Goal: Navigation & Orientation: Find specific page/section

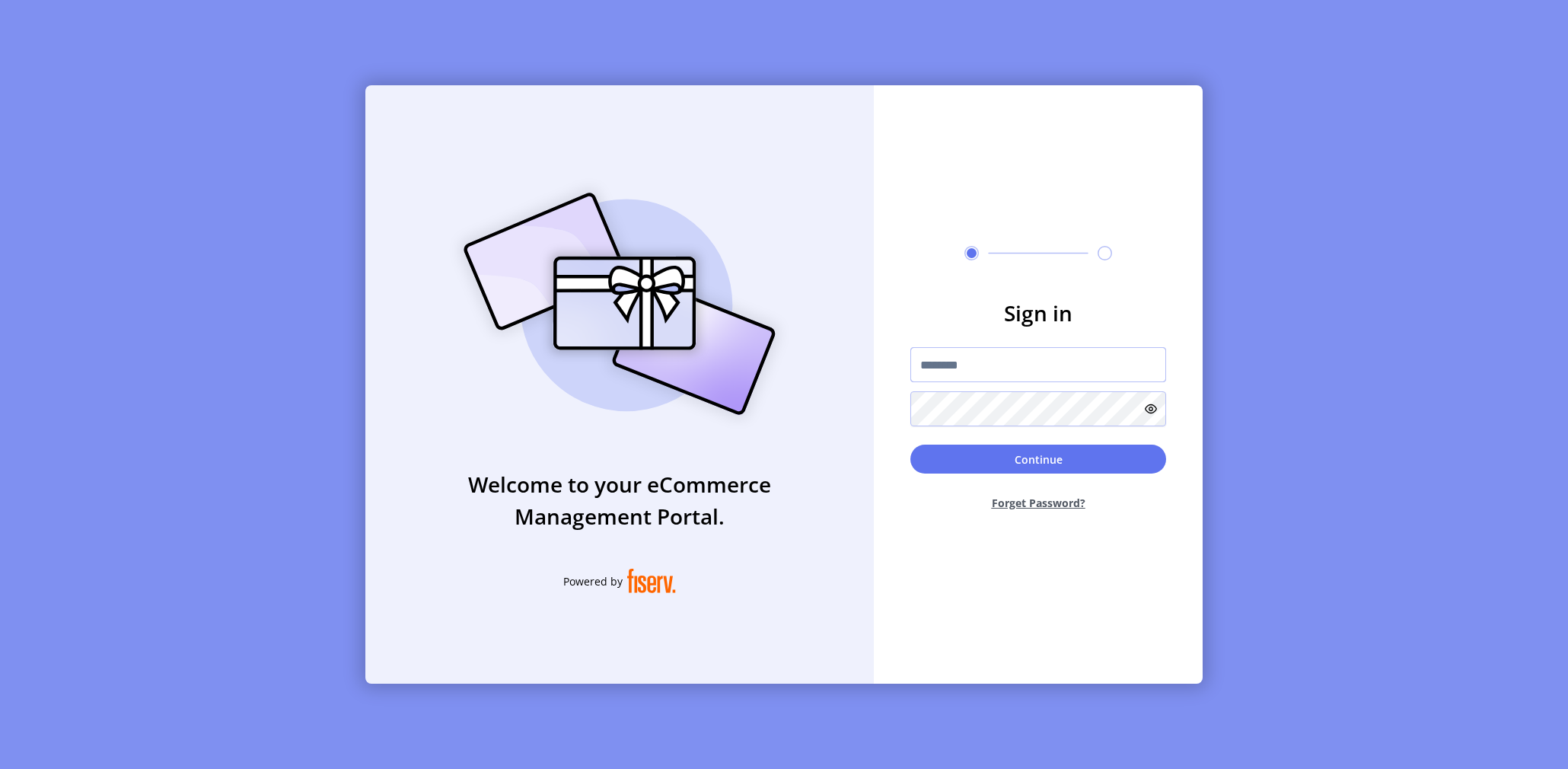
type input "**********"
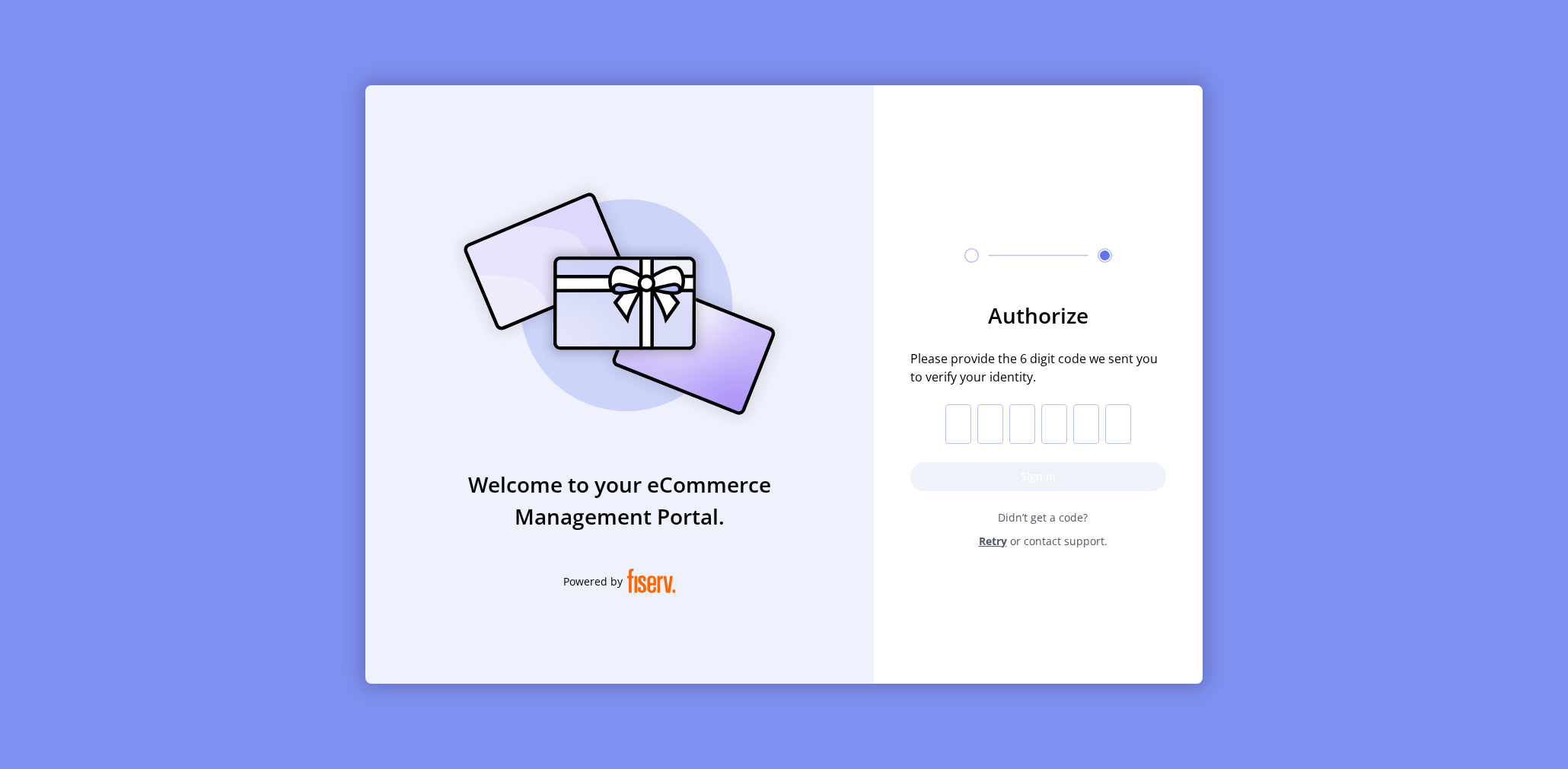
click at [953, 423] on input "text" at bounding box center [958, 424] width 26 height 40
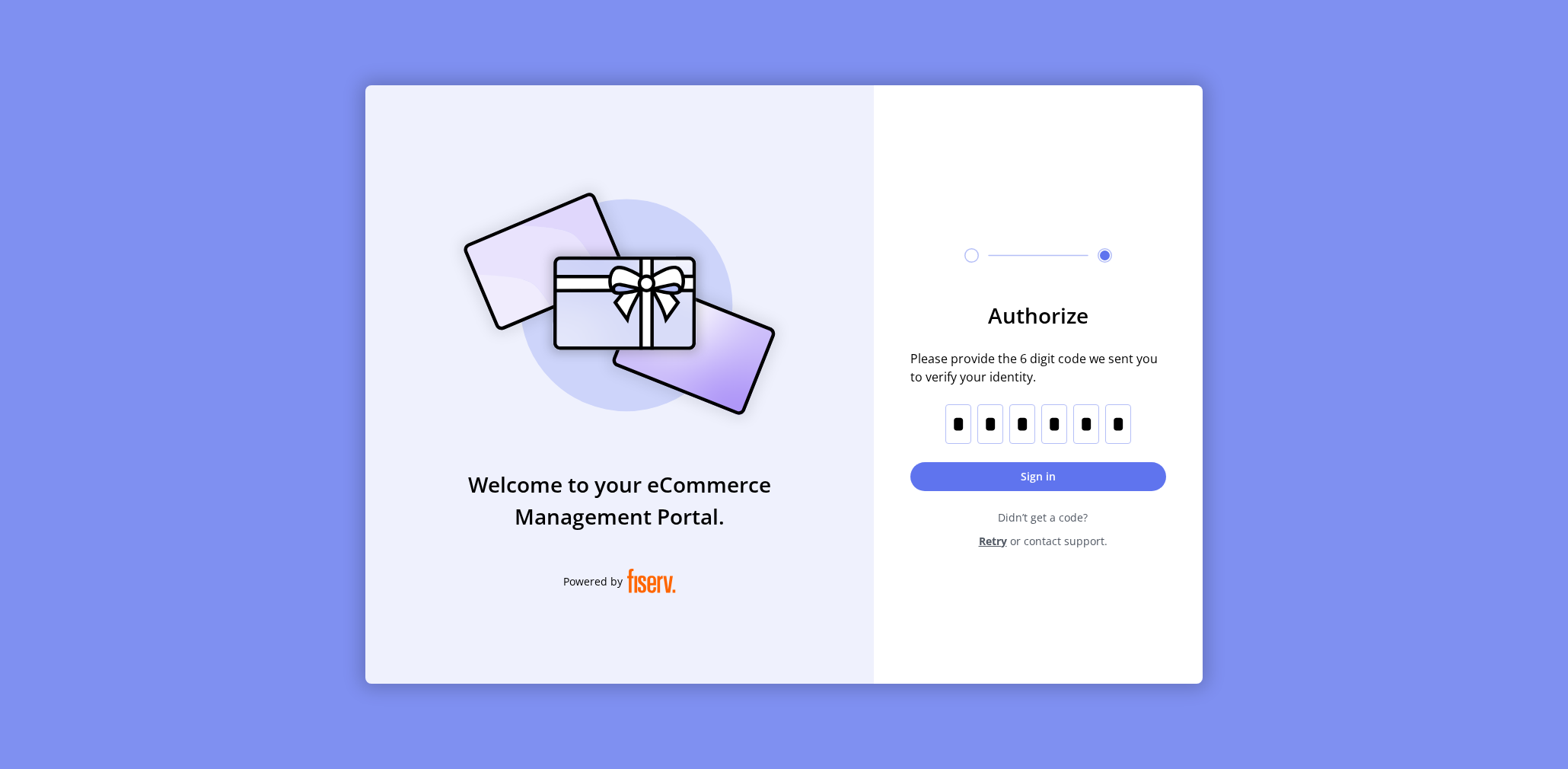
click at [981, 494] on form "Authorize Please provide the 6 digit code we sent you to verify your identity. …" at bounding box center [1038, 424] width 329 height 250
click at [981, 482] on button "Sign in" at bounding box center [1038, 477] width 256 height 29
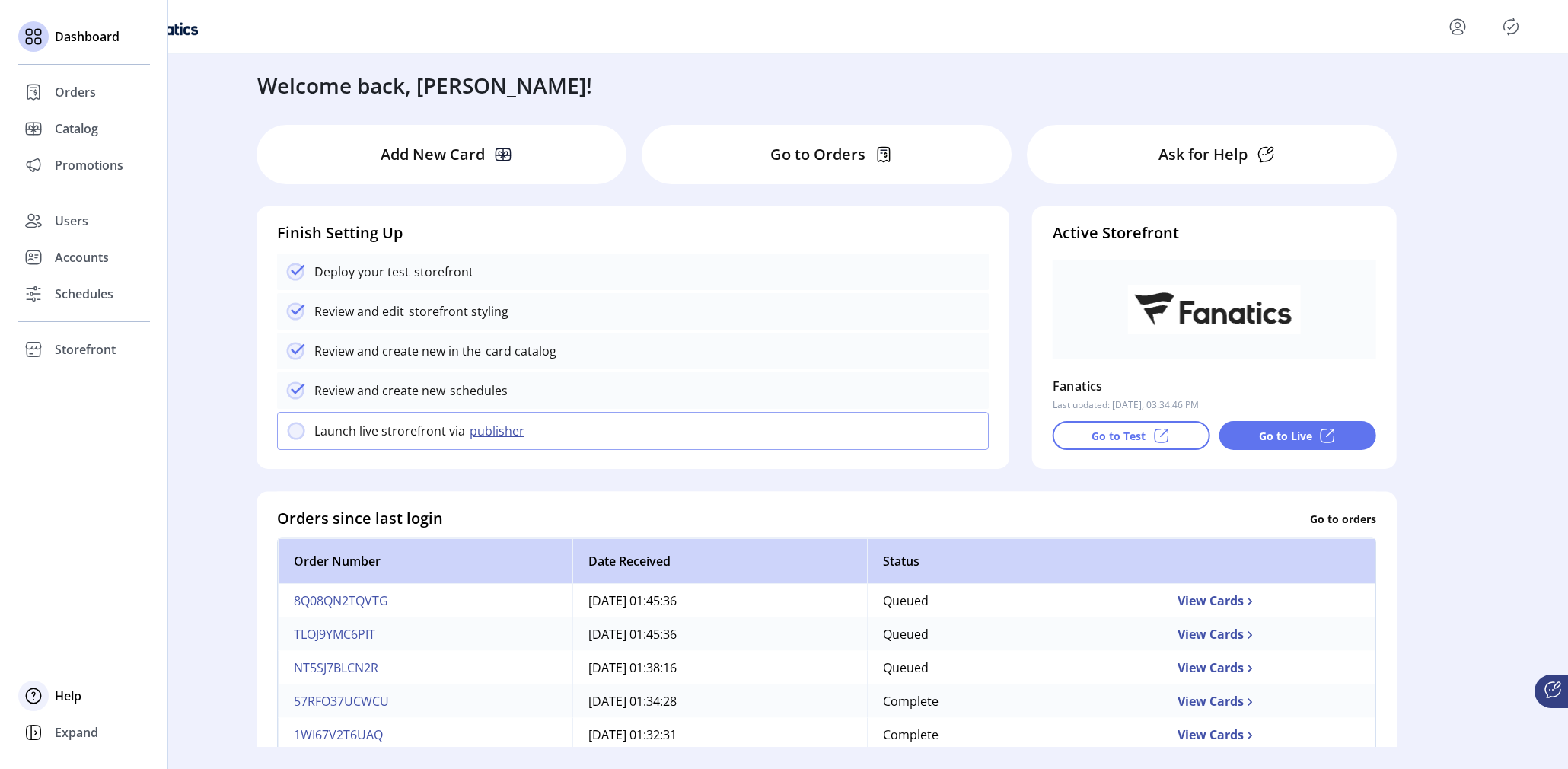
click at [68, 678] on div "Help" at bounding box center [84, 695] width 132 height 37
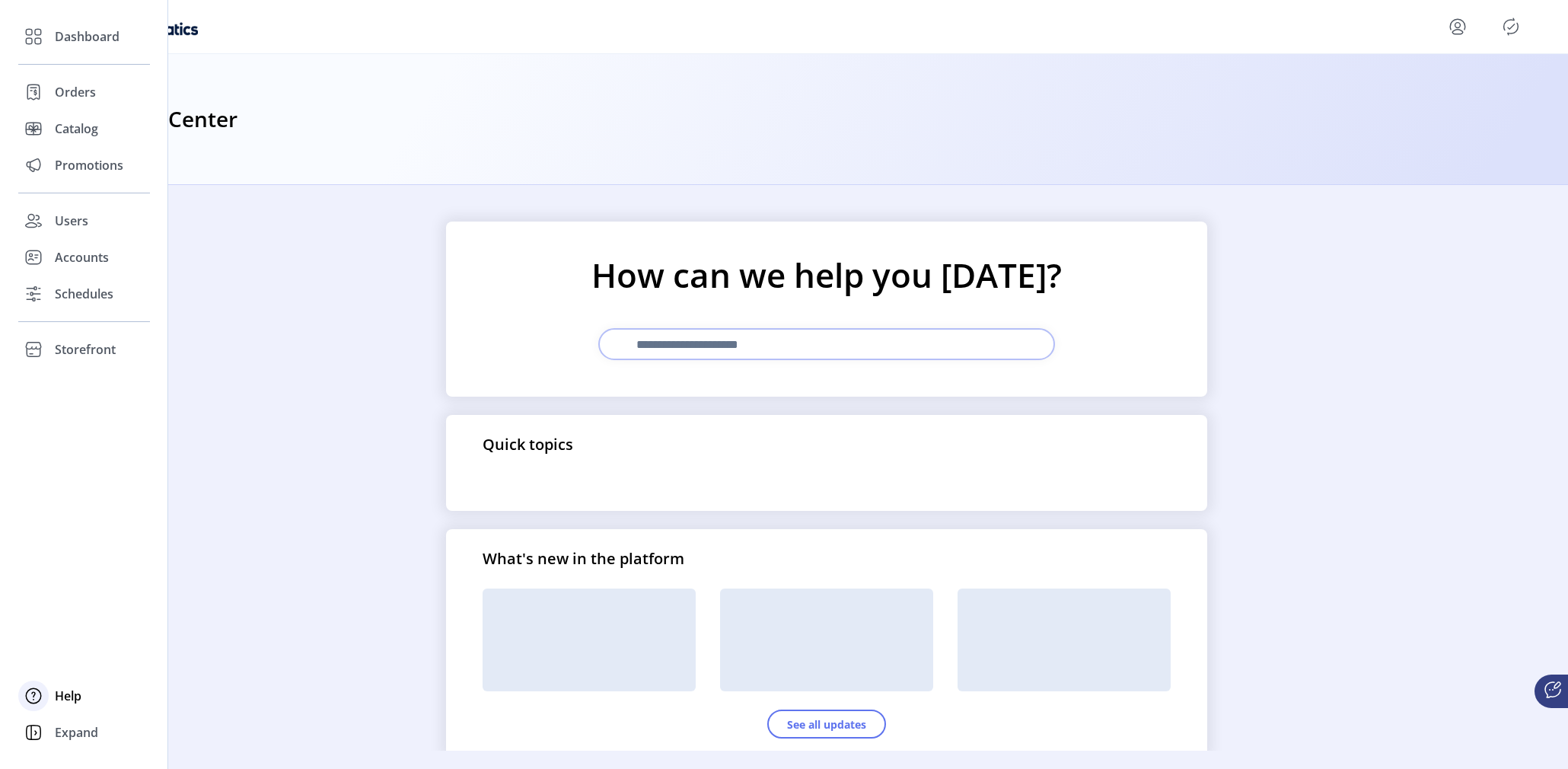
click at [62, 698] on span "Help" at bounding box center [68, 696] width 27 height 19
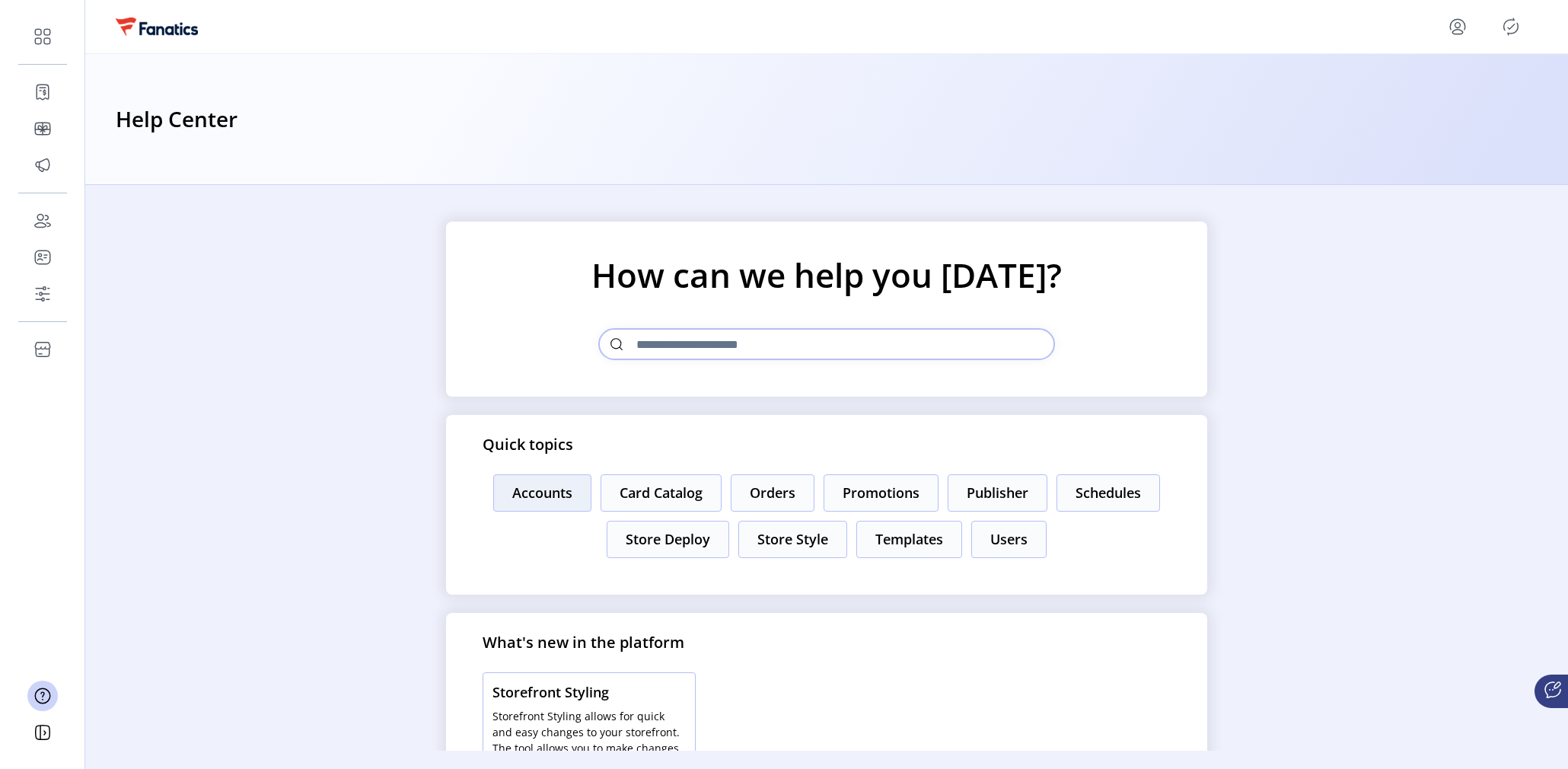
click at [529, 486] on button "Accounts" at bounding box center [542, 493] width 98 height 37
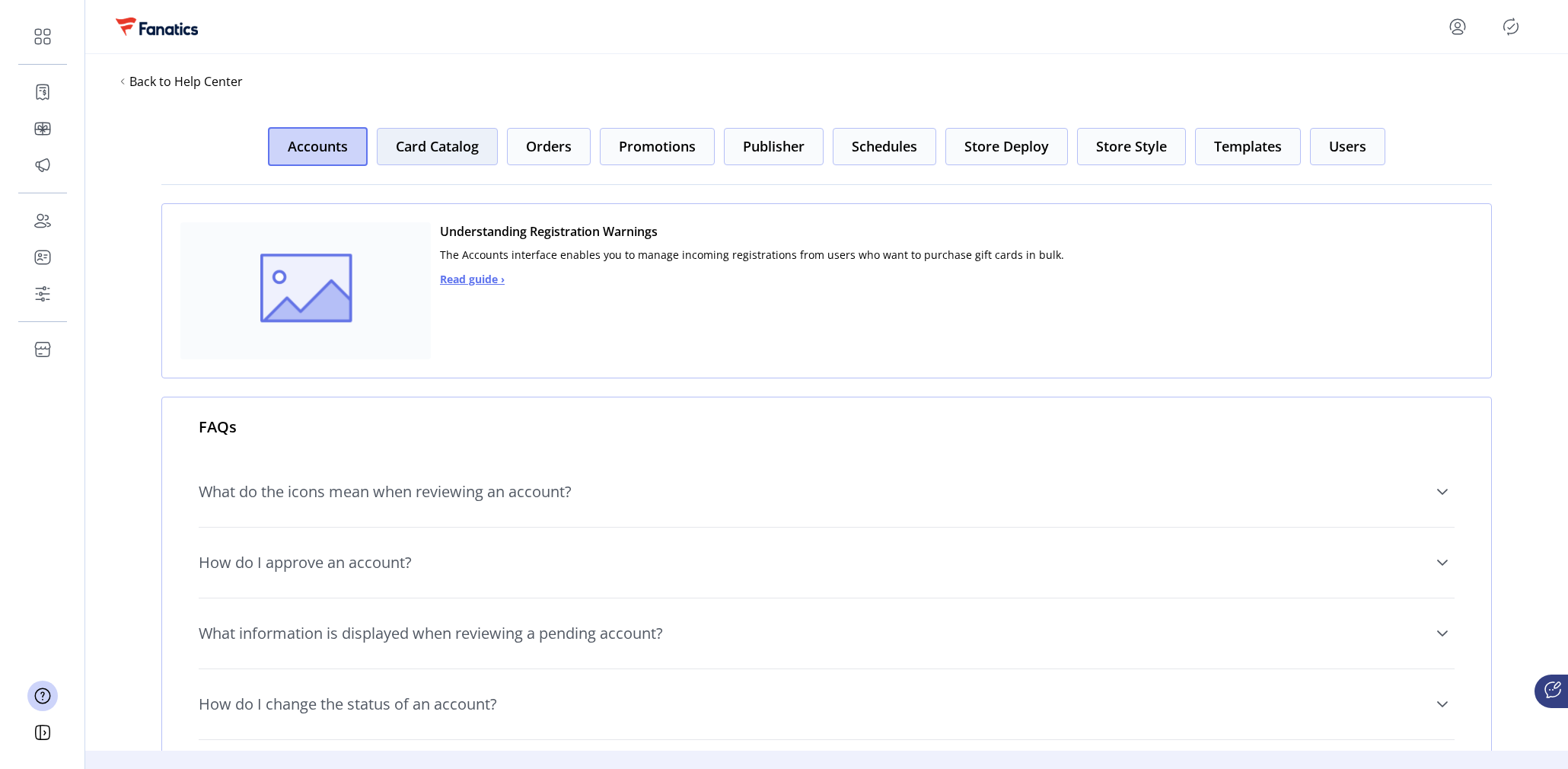
click at [460, 149] on button "Card Catalog" at bounding box center [437, 147] width 121 height 37
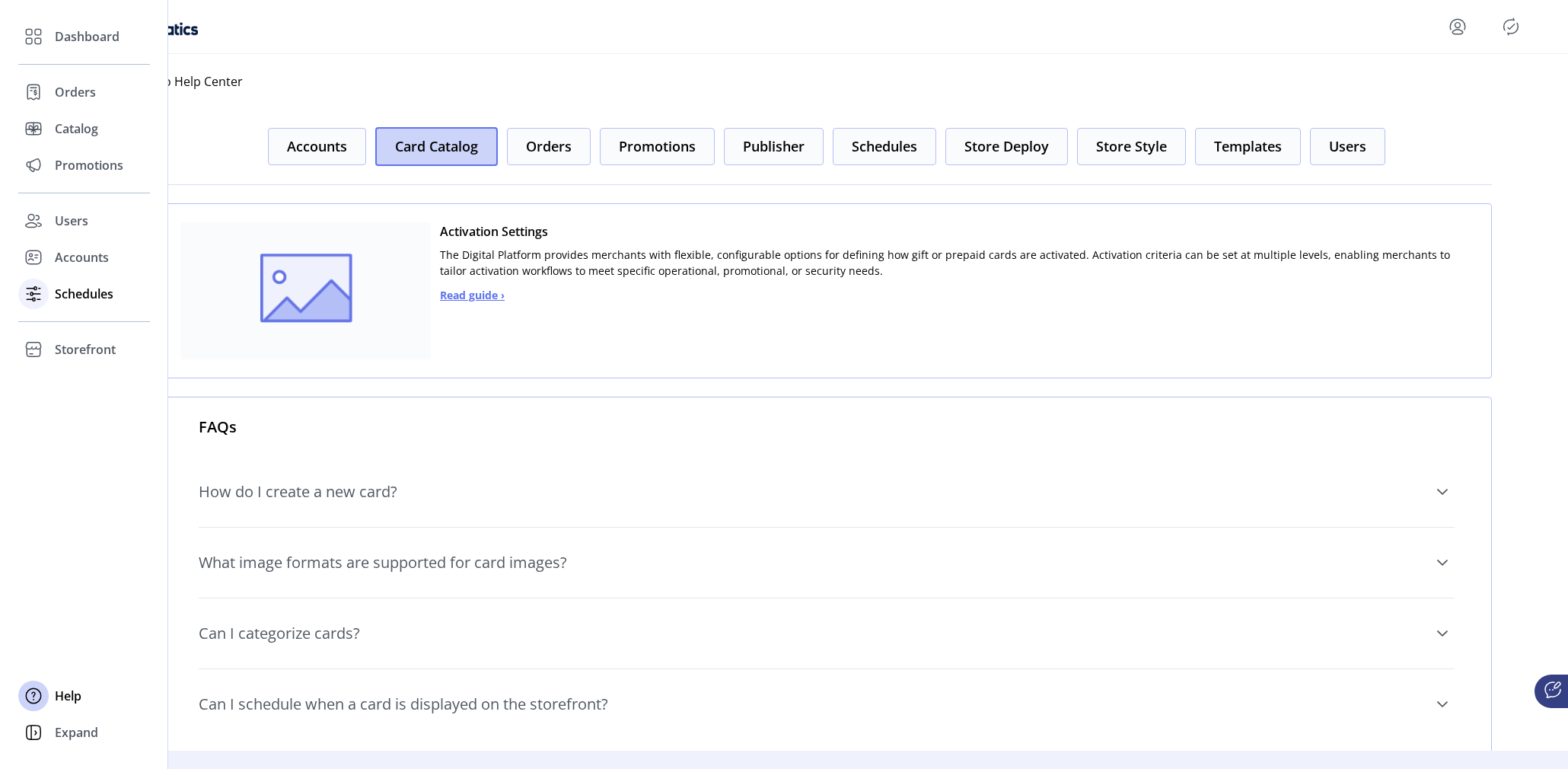
click at [79, 289] on span "Schedules" at bounding box center [84, 294] width 58 height 19
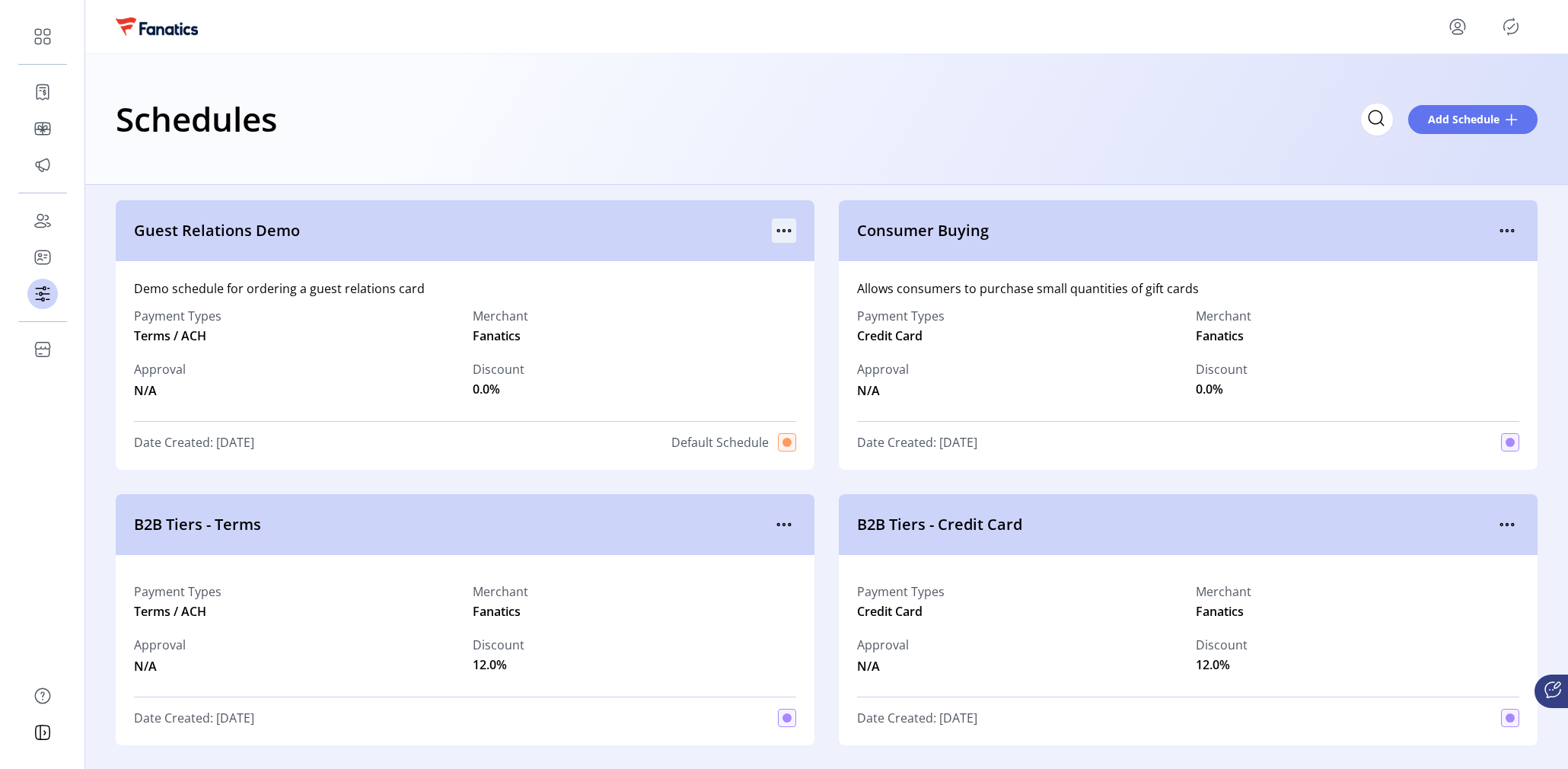
click at [783, 240] on icon "menu" at bounding box center [784, 231] width 24 height 24
click at [836, 266] on span "View Details" at bounding box center [844, 260] width 127 height 12
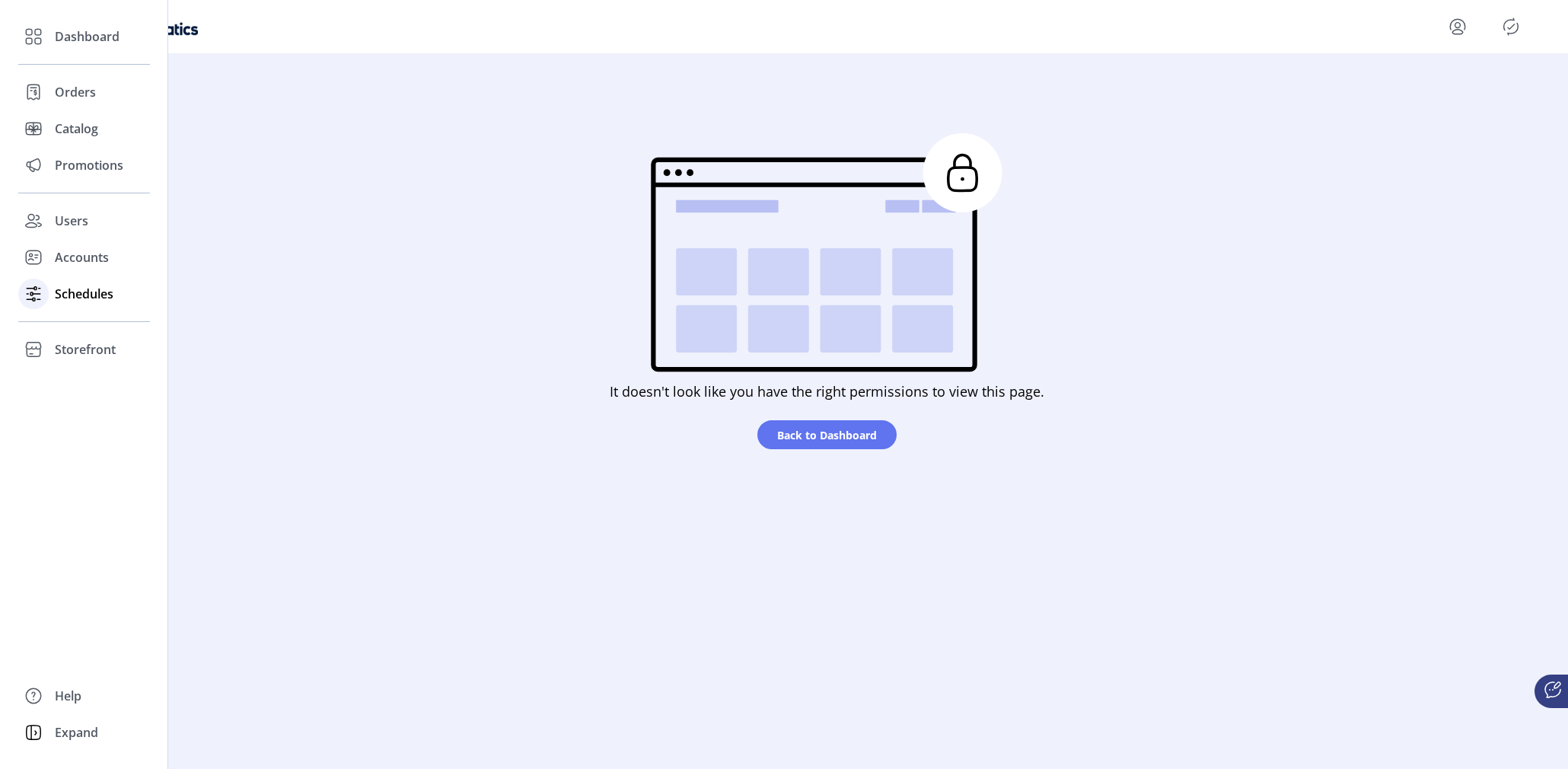
click at [80, 292] on span "Schedules" at bounding box center [84, 294] width 58 height 19
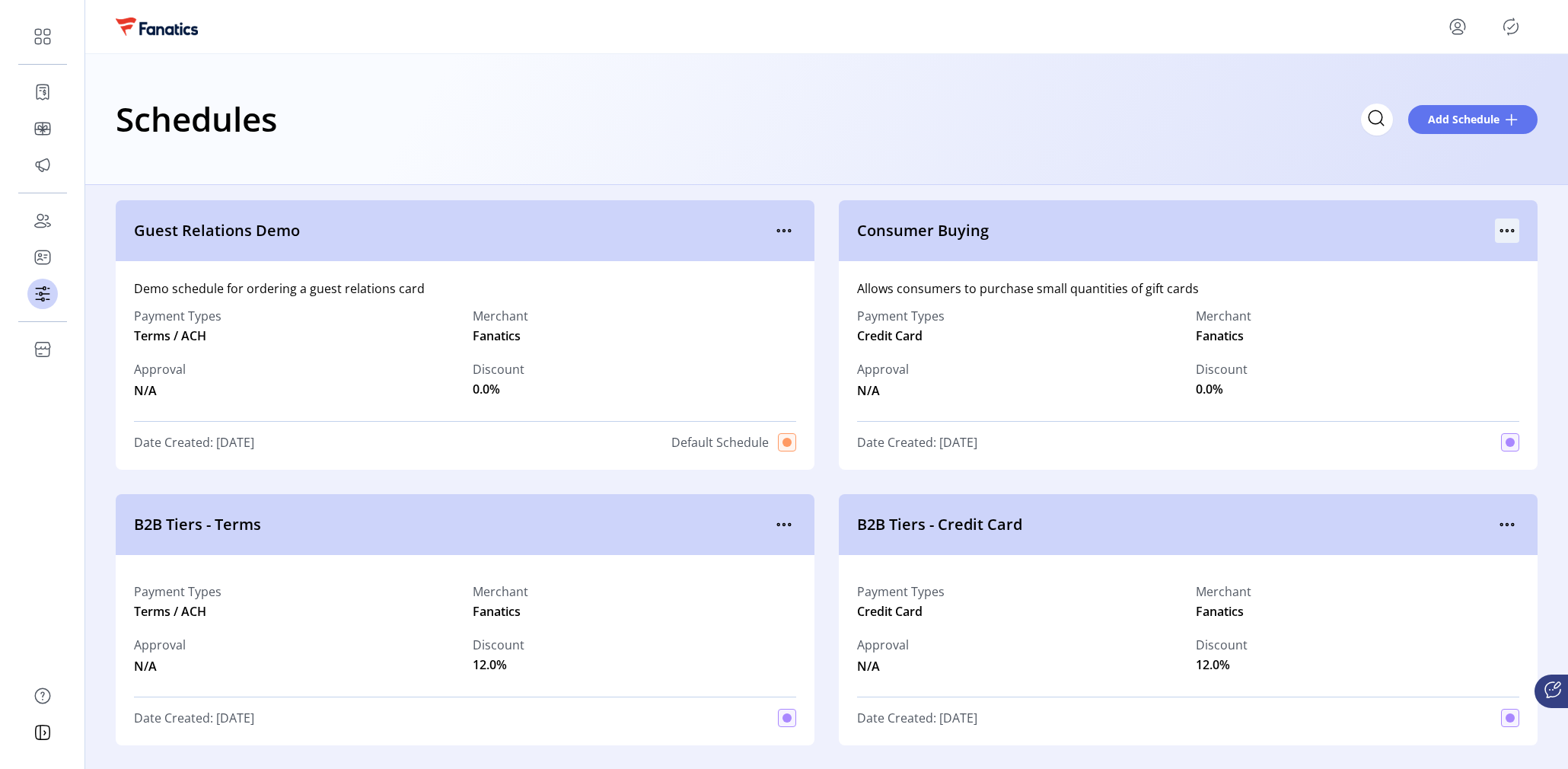
click at [1500, 227] on icon "menu" at bounding box center [1507, 231] width 24 height 24
click at [1429, 264] on span "View Details" at bounding box center [1436, 260] width 127 height 12
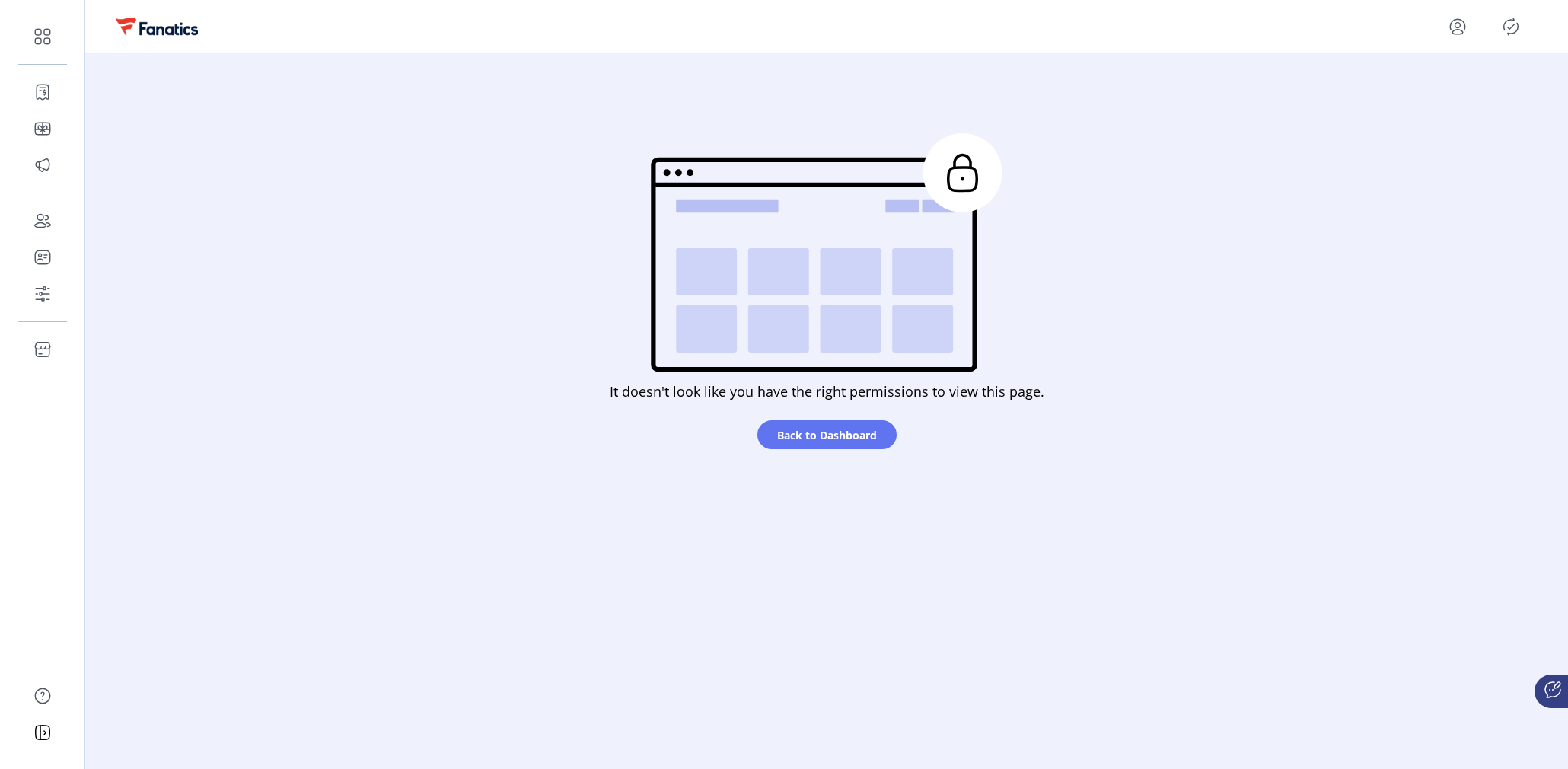
click at [1451, 24] on icon "menu" at bounding box center [1458, 24] width 15 height 11
click at [1432, 61] on span "Profile" at bounding box center [1403, 62] width 114 height 12
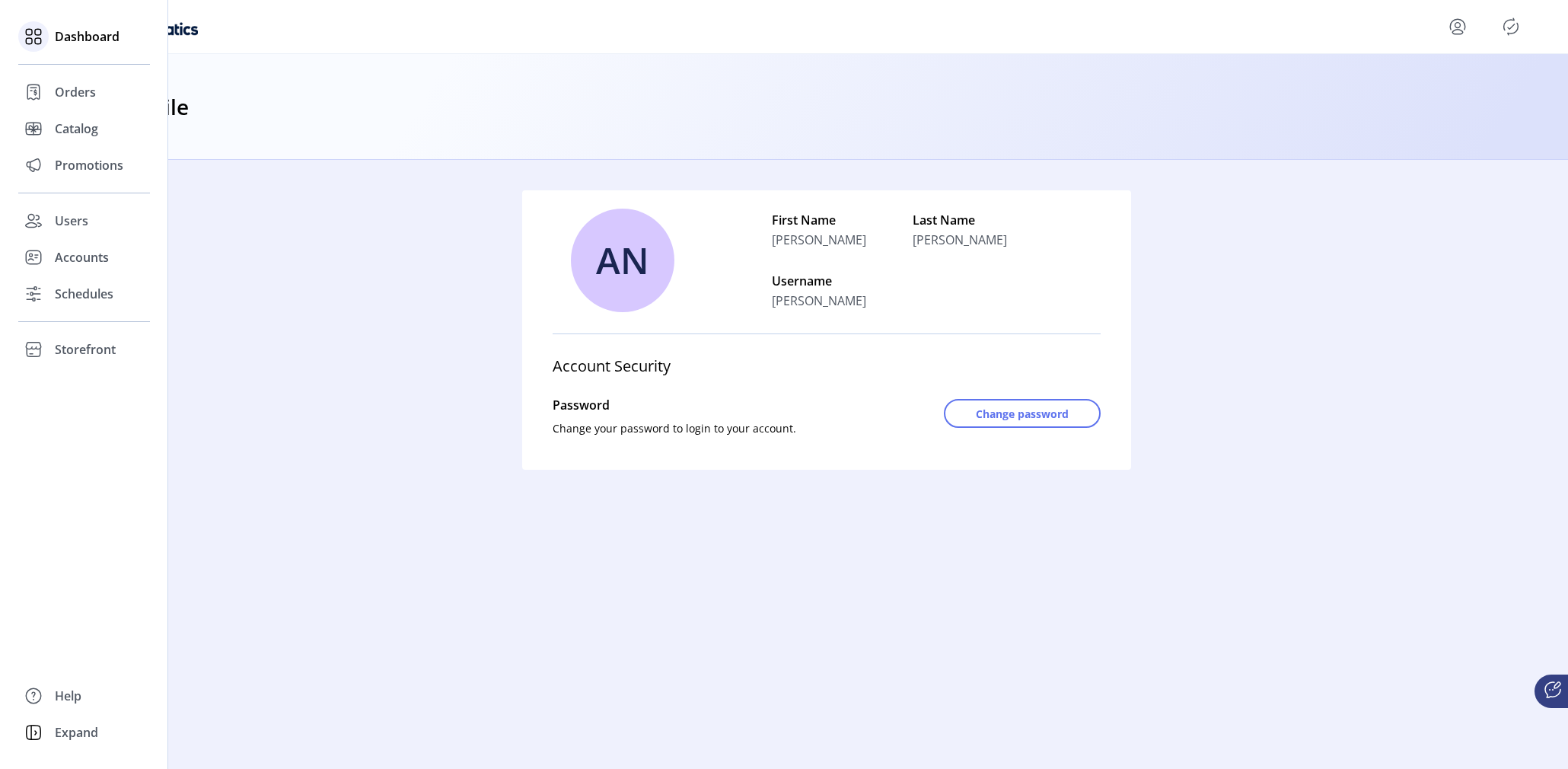
click at [71, 31] on span "Dashboard" at bounding box center [88, 37] width 65 height 19
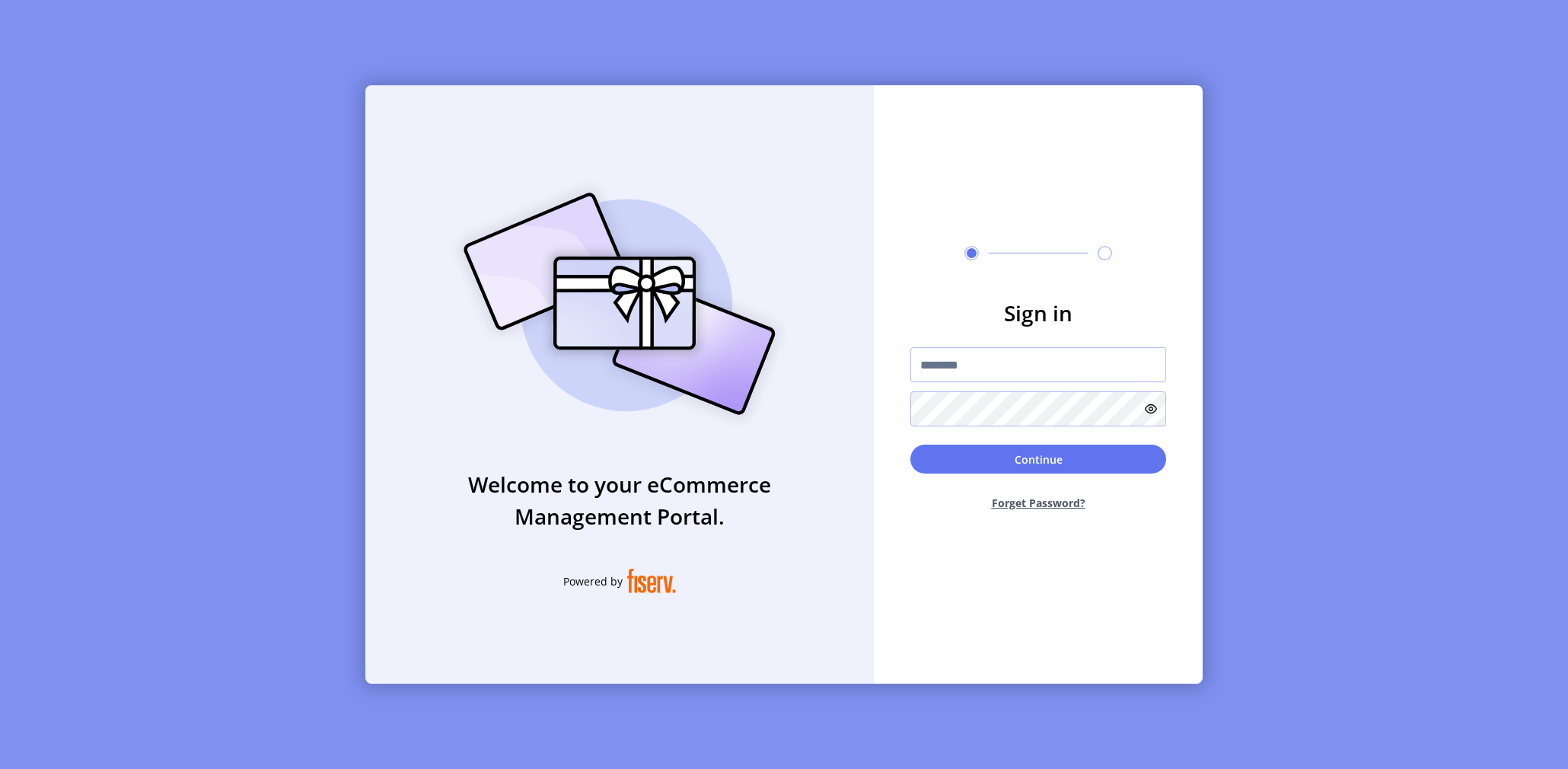
type input "**********"
